Goal: Task Accomplishment & Management: Complete application form

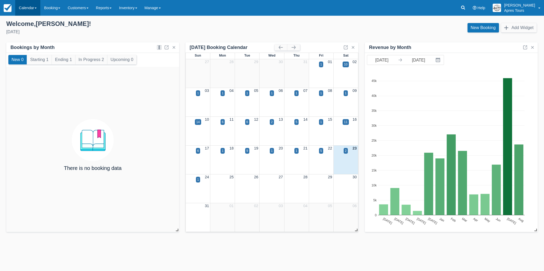
click at [27, 7] on link "Calendar" at bounding box center [27, 8] width 25 height 16
click at [28, 51] on link "Month" at bounding box center [35, 49] width 41 height 11
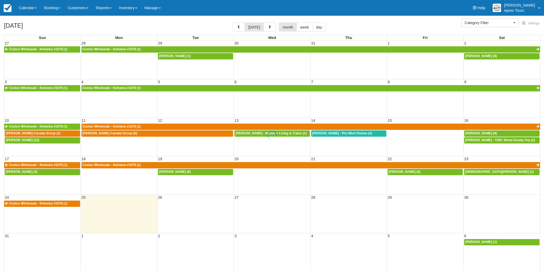
select select
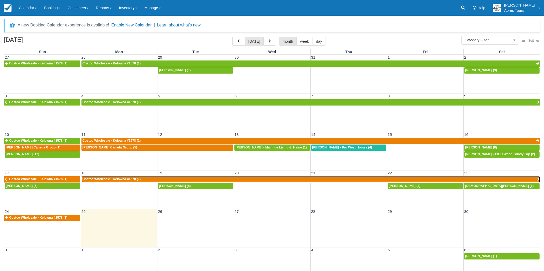
click at [117, 181] on span "Costco Wholesale - Kelowna #1578 (1)" at bounding box center [112, 179] width 58 height 4
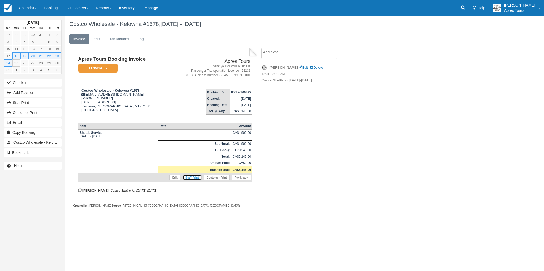
click at [193, 180] on link "Staff Print" at bounding box center [192, 177] width 19 height 5
click at [52, 8] on link "Booking" at bounding box center [52, 8] width 24 height 16
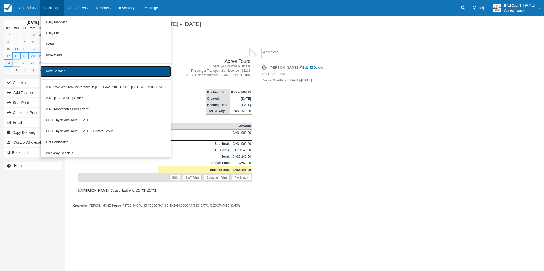
click at [58, 71] on link "New Booking" at bounding box center [106, 71] width 130 height 11
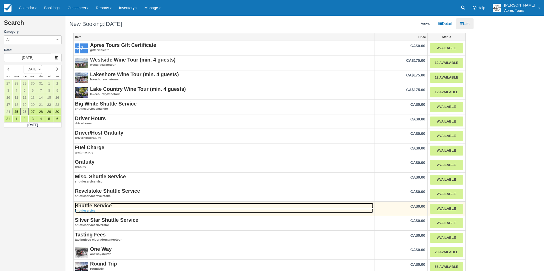
click at [91, 207] on strong "Shuttle Service" at bounding box center [93, 206] width 37 height 6
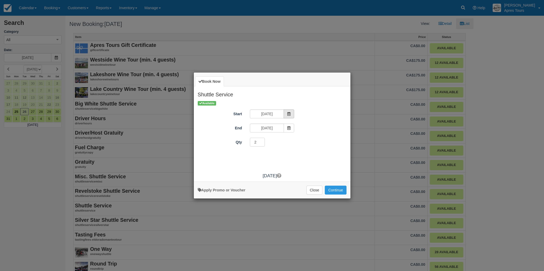
click at [288, 113] on icon "Item Modal" at bounding box center [289, 114] width 4 height 4
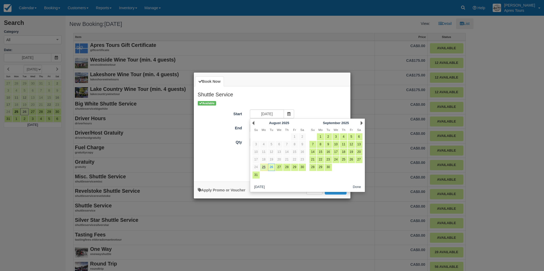
click at [263, 169] on link "25" at bounding box center [263, 167] width 7 height 7
type input "Mon Aug 25 2025"
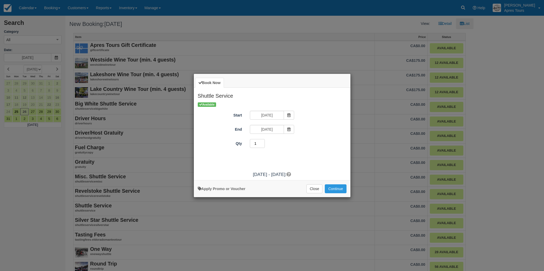
type input "1"
click at [263, 145] on input "1" at bounding box center [257, 143] width 15 height 9
click at [291, 131] on icon "Item Modal" at bounding box center [289, 130] width 4 height 4
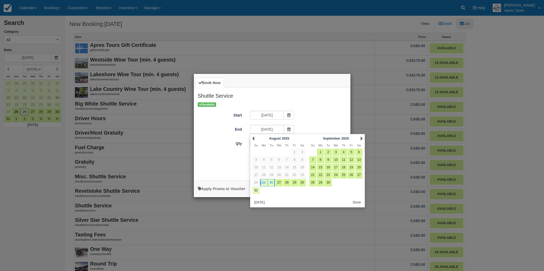
click at [257, 190] on link "31" at bounding box center [256, 190] width 7 height 7
type input "Sun Aug 31 2025"
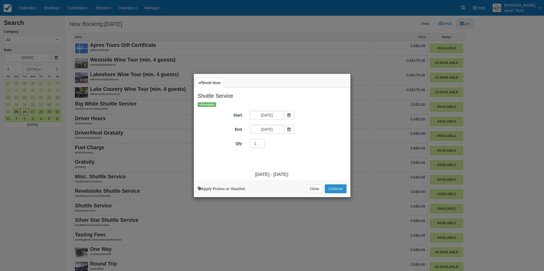
click at [343, 190] on button "Continue" at bounding box center [335, 188] width 21 height 9
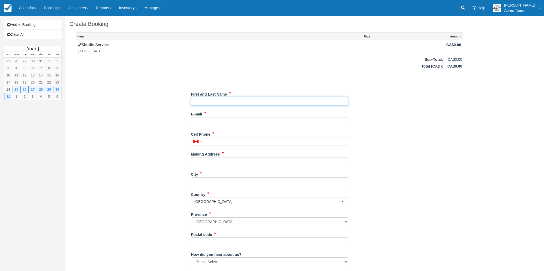
click at [265, 102] on input "First and Last Name" at bounding box center [269, 101] width 157 height 9
type input "Costco Wholesale - Kelowna #1578"
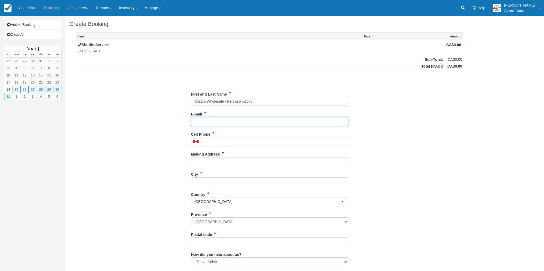
type input "[EMAIL_ADDRESS][DOMAIN_NAME]"
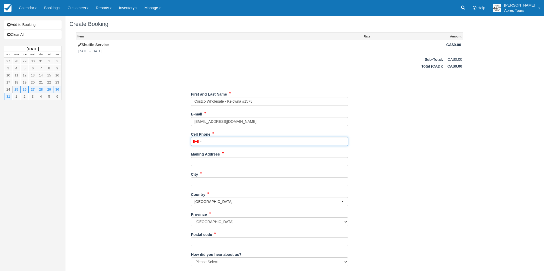
type input "2508705200"
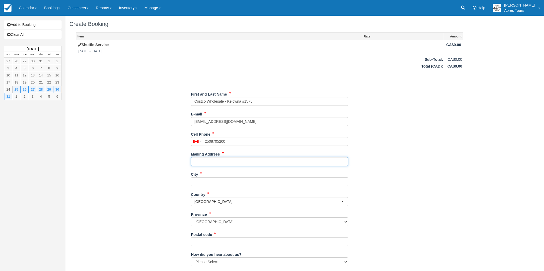
type input "[STREET_ADDRESS]"
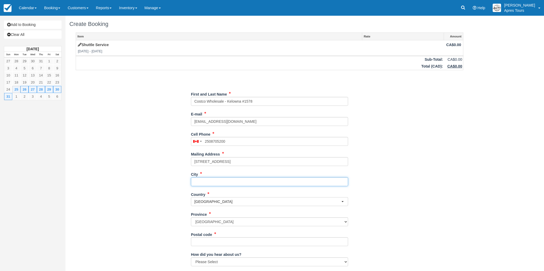
type input "Kelowna"
type input "V1X oB2"
type input "(250) 870-5200"
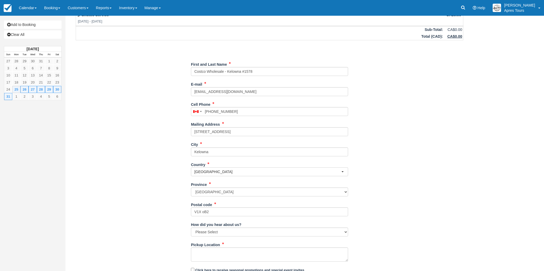
scroll to position [50, 0]
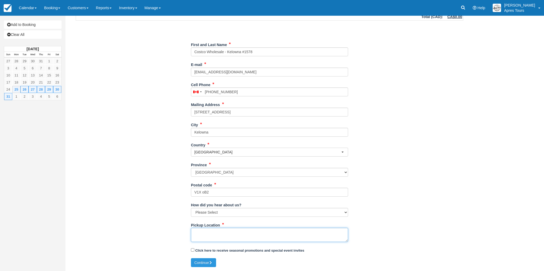
click at [216, 232] on textarea "Pickup Location" at bounding box center [269, 235] width 157 height 14
type textarea "Costco Shuttle for Aug 25th - 31st"
click at [211, 261] on icon "submit" at bounding box center [211, 263] width 4 height 4
type input "+12508705200"
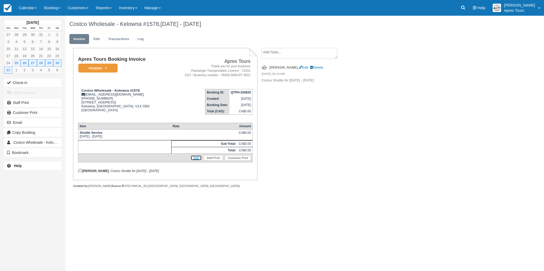
click at [195, 161] on link "Edit" at bounding box center [196, 157] width 11 height 5
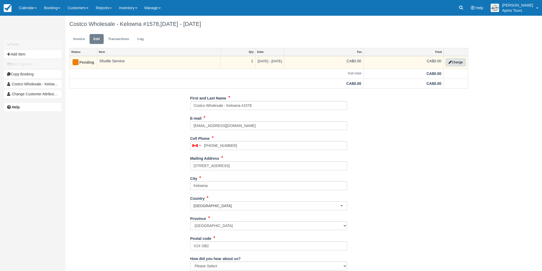
click at [453, 63] on button "Change" at bounding box center [456, 62] width 20 height 8
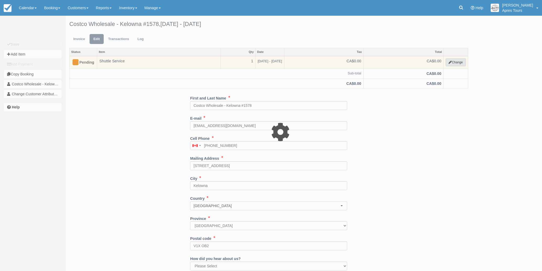
select select "4"
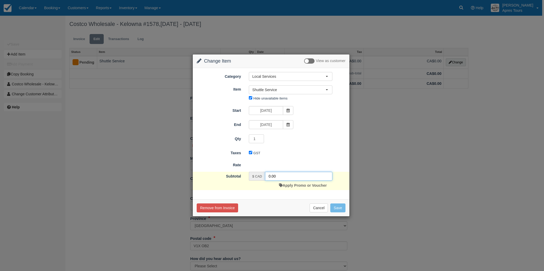
drag, startPoint x: 269, startPoint y: 176, endPoint x: 279, endPoint y: 176, distance: 10.0
click at [269, 176] on input "0.00" at bounding box center [298, 176] width 67 height 9
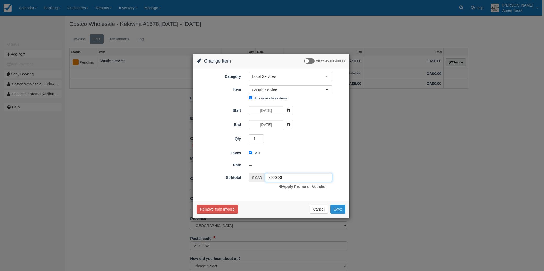
type input "4900.00"
click at [342, 208] on button "Save" at bounding box center [337, 209] width 15 height 9
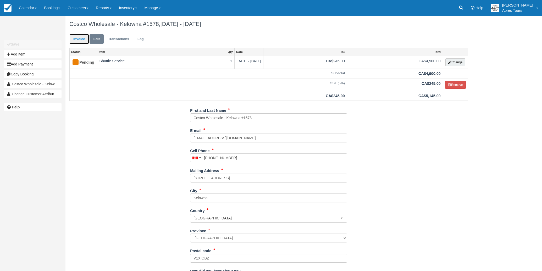
click at [77, 37] on link "Invoice" at bounding box center [79, 39] width 20 height 10
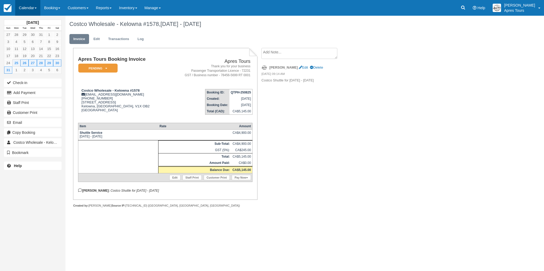
click at [22, 9] on link "Calendar" at bounding box center [27, 8] width 25 height 16
click at [28, 50] on link "Month" at bounding box center [35, 49] width 41 height 11
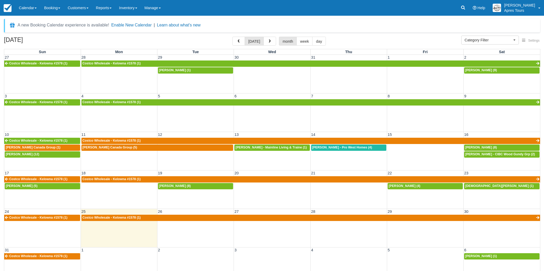
select select
click at [150, 149] on div "[PERSON_NAME] Canada Group (5)" at bounding box center [158, 148] width 150 height 4
select select
click at [240, 42] on span "button" at bounding box center [239, 42] width 4 height 4
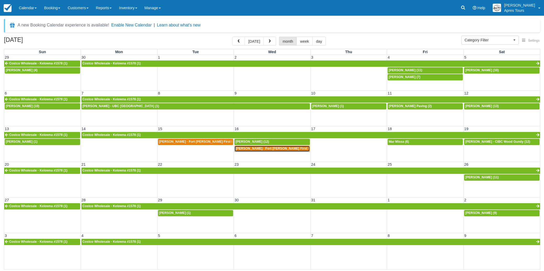
click at [256, 149] on span "Raelene Etchison - Fort McKay First Nation (1)" at bounding box center [279, 149] width 87 height 4
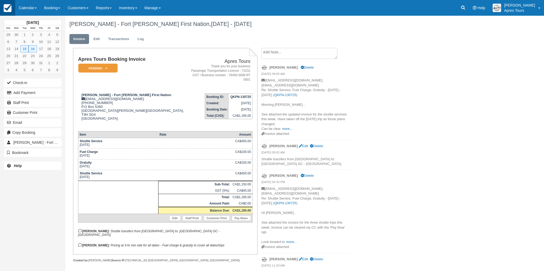
click at [8, 9] on img at bounding box center [8, 8] width 8 height 8
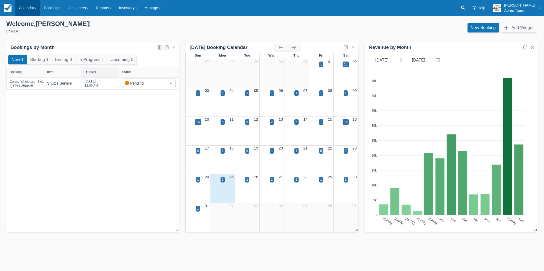
click at [24, 7] on link "Calendar" at bounding box center [27, 8] width 25 height 16
click at [32, 47] on link "Month" at bounding box center [35, 49] width 41 height 11
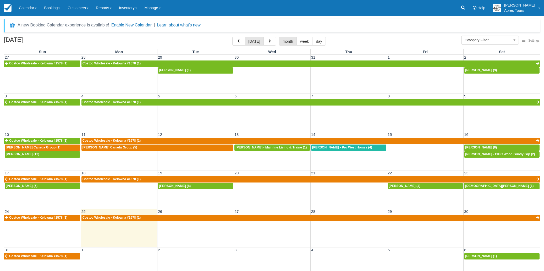
select select
